Goal: Understand process/instructions: Learn how to perform a task or action

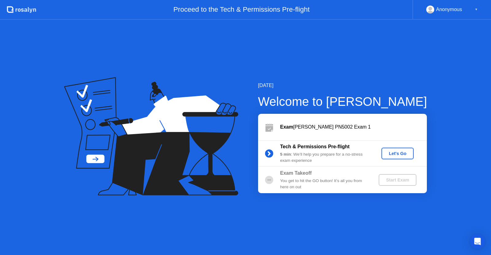
click at [397, 155] on div "Let's Go" at bounding box center [397, 153] width 27 height 5
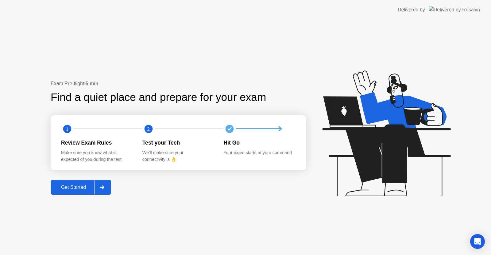
click at [79, 185] on div "Get Started" at bounding box center [74, 187] width 42 height 6
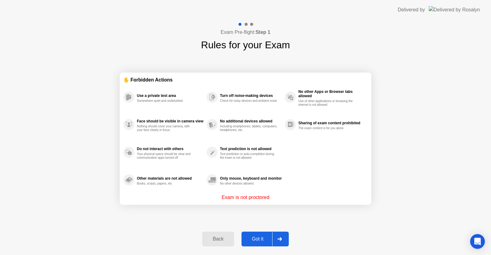
click at [266, 236] on div "Got it" at bounding box center [258, 239] width 29 height 6
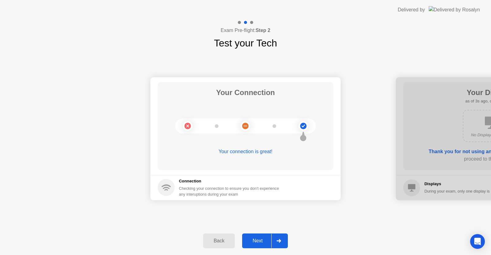
click at [264, 238] on div "Next" at bounding box center [257, 241] width 27 height 6
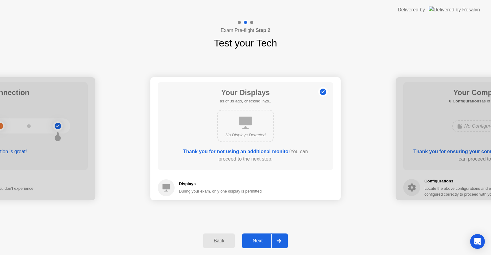
click at [264, 238] on div "Next" at bounding box center [257, 241] width 27 height 6
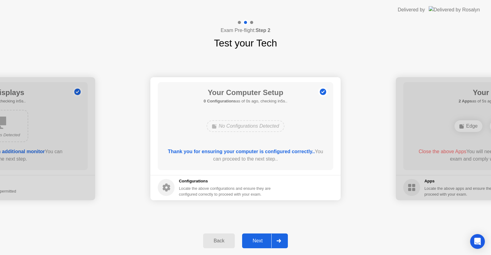
click at [264, 238] on div "Next" at bounding box center [257, 241] width 27 height 6
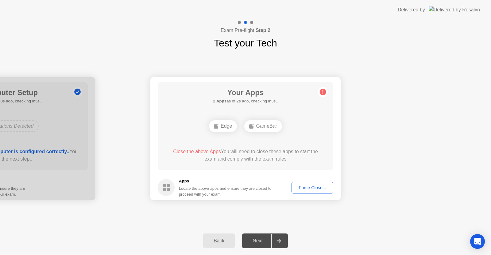
click at [264, 238] on div "Next" at bounding box center [257, 241] width 27 height 6
click at [307, 190] on div "Force Close..." at bounding box center [312, 187] width 37 height 5
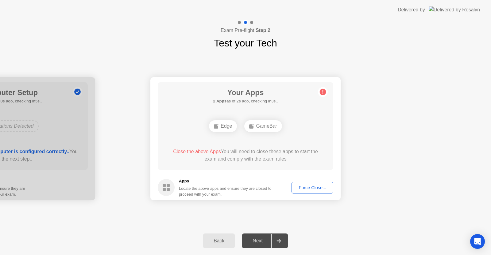
click at [319, 185] on div "Force Close..." at bounding box center [312, 187] width 37 height 5
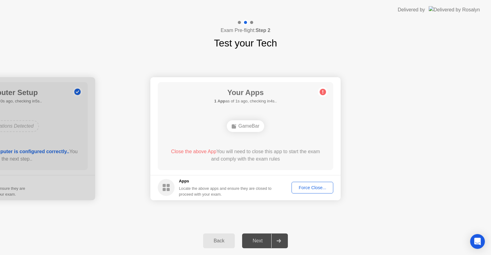
click at [319, 189] on div "Force Close..." at bounding box center [312, 187] width 37 height 5
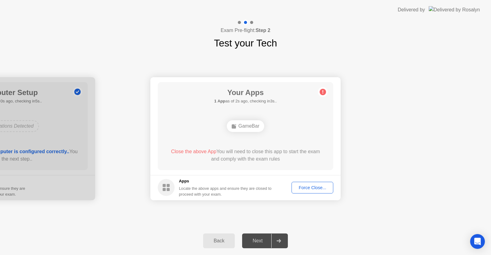
click at [260, 240] on div "Next" at bounding box center [257, 241] width 27 height 6
click at [280, 240] on icon at bounding box center [279, 241] width 4 height 4
click at [252, 238] on div "Next" at bounding box center [257, 241] width 27 height 6
click at [279, 241] on icon at bounding box center [279, 241] width 5 height 4
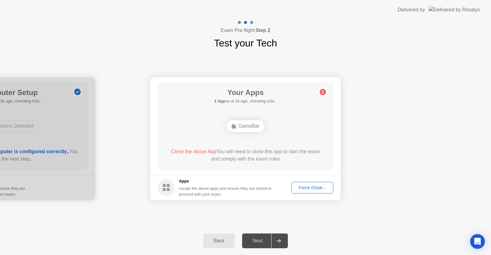
drag, startPoint x: 279, startPoint y: 241, endPoint x: 260, endPoint y: 240, distance: 19.1
click at [260, 240] on div "Next" at bounding box center [257, 241] width 27 height 6
